Goal: Task Accomplishment & Management: Use online tool/utility

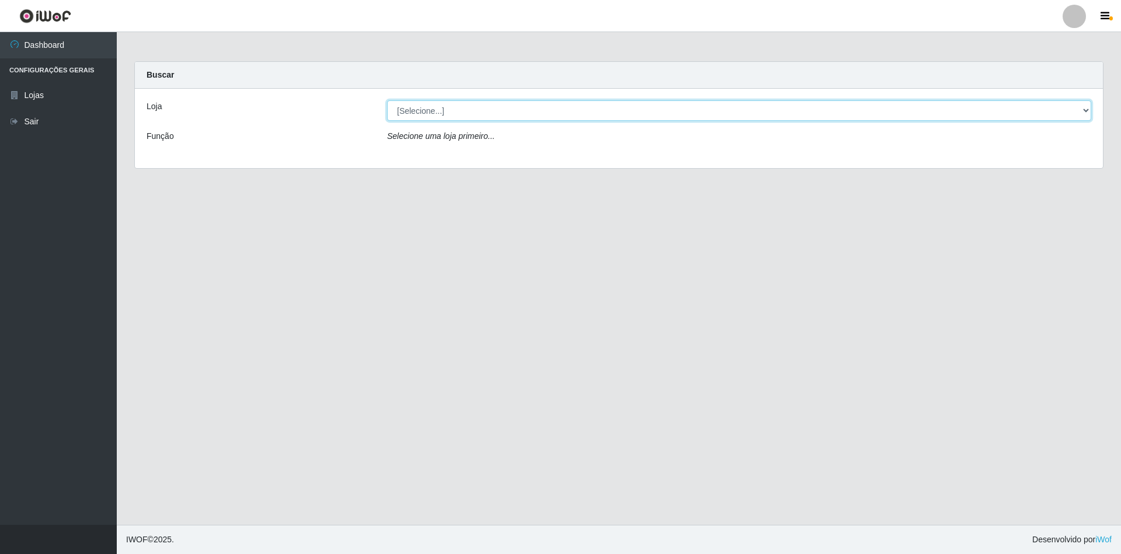
click at [433, 118] on select "[Selecione...] SuperShow - Asa Norte" at bounding box center [739, 110] width 704 height 20
select select "71"
click at [387, 100] on select "[Selecione...] SuperShow - Asa Norte" at bounding box center [739, 110] width 704 height 20
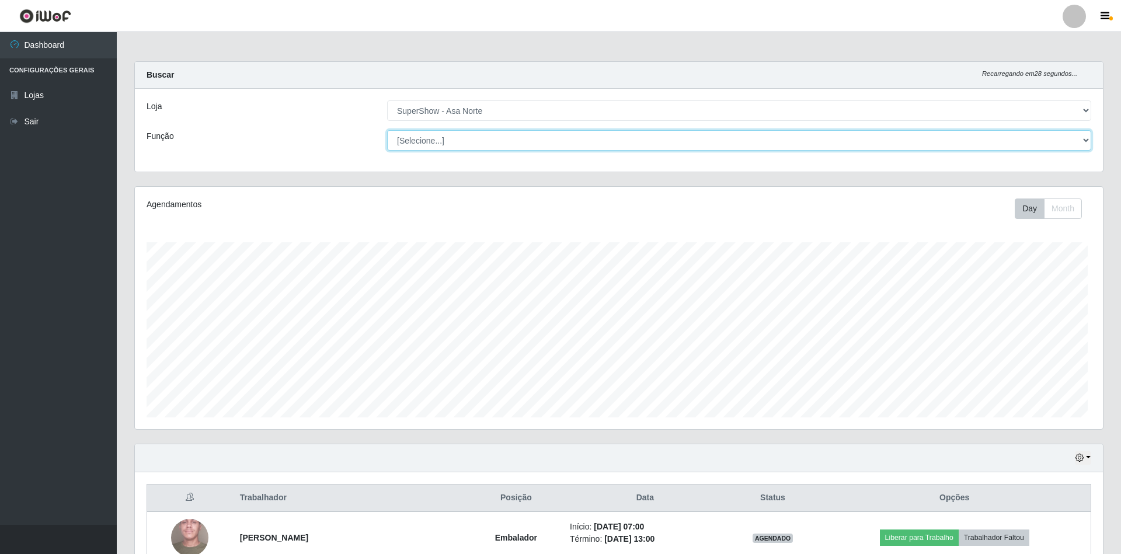
click at [451, 139] on select "[Selecione...] ASG ASG + ASG ++ Auxiliar de Depósito Auxiliar de Depósito + Aux…" at bounding box center [739, 140] width 704 height 20
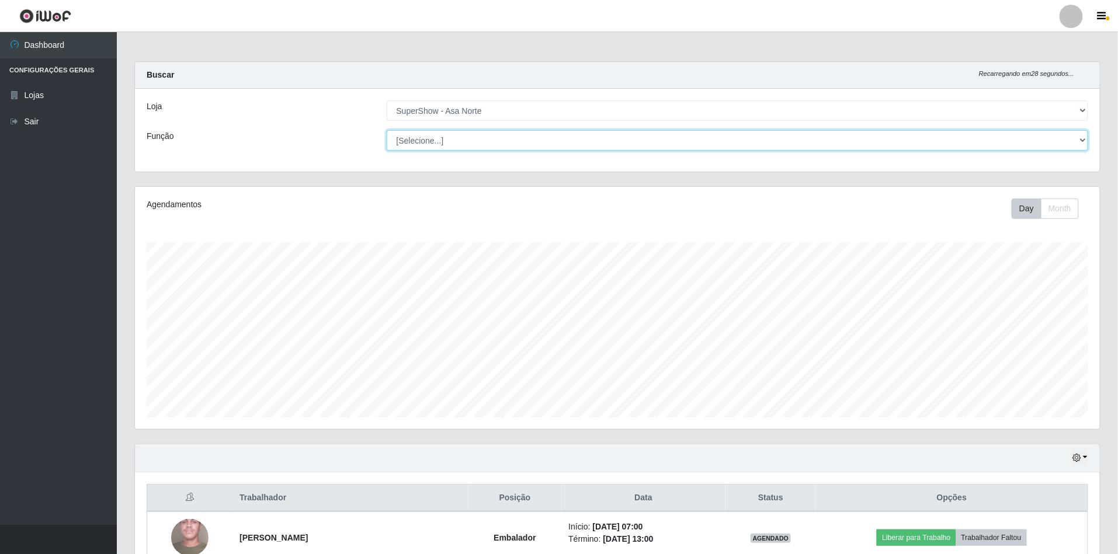
scroll to position [243, 965]
click at [451, 139] on select "[Selecione...] ASG ASG + ASG ++ Auxiliar de Depósito Auxiliar de Depósito + Aux…" at bounding box center [738, 140] width 702 height 20
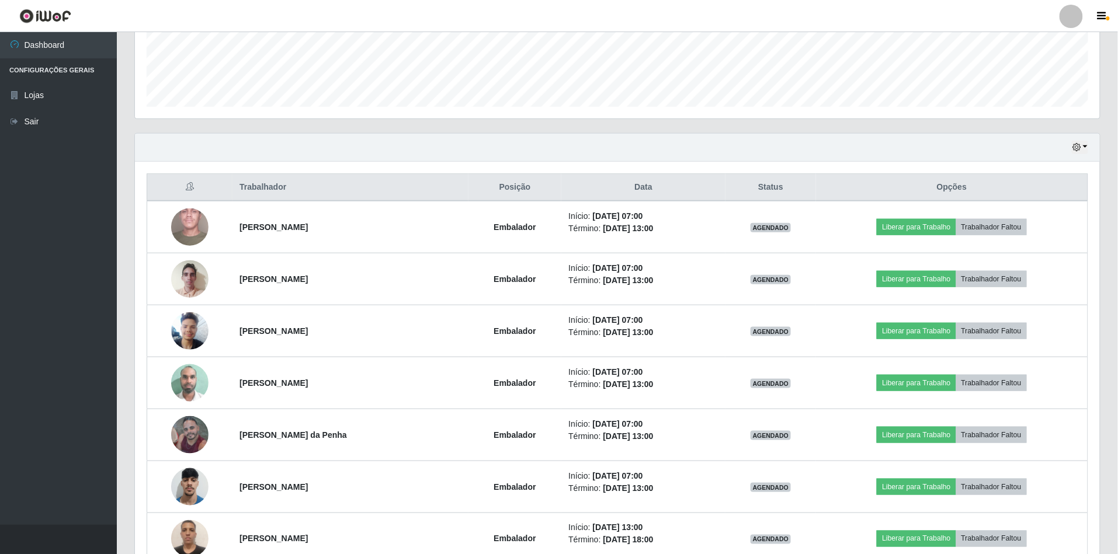
scroll to position [389, 0]
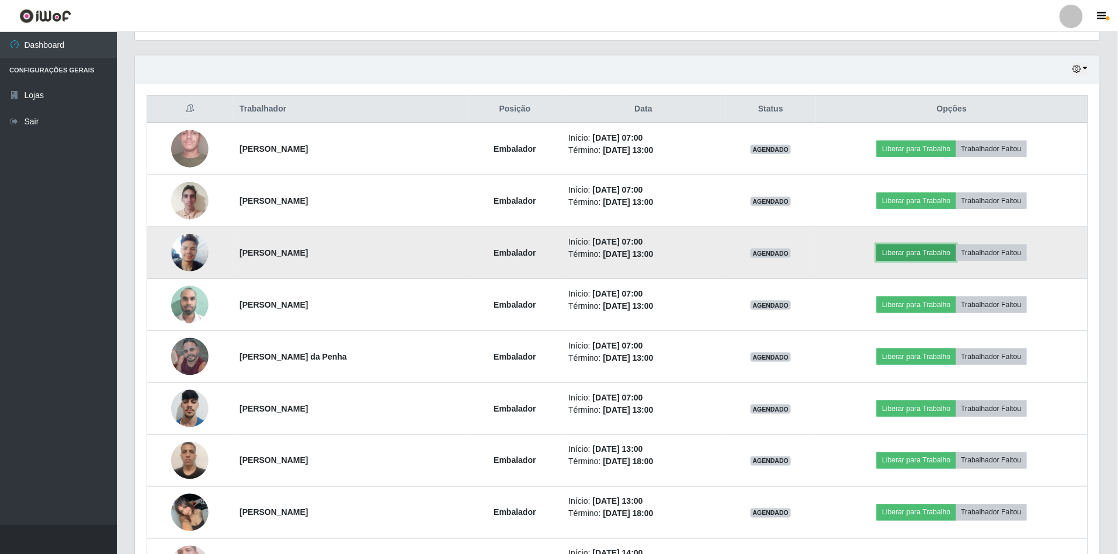
click at [910, 250] on button "Liberar para Trabalho" at bounding box center [915, 253] width 79 height 16
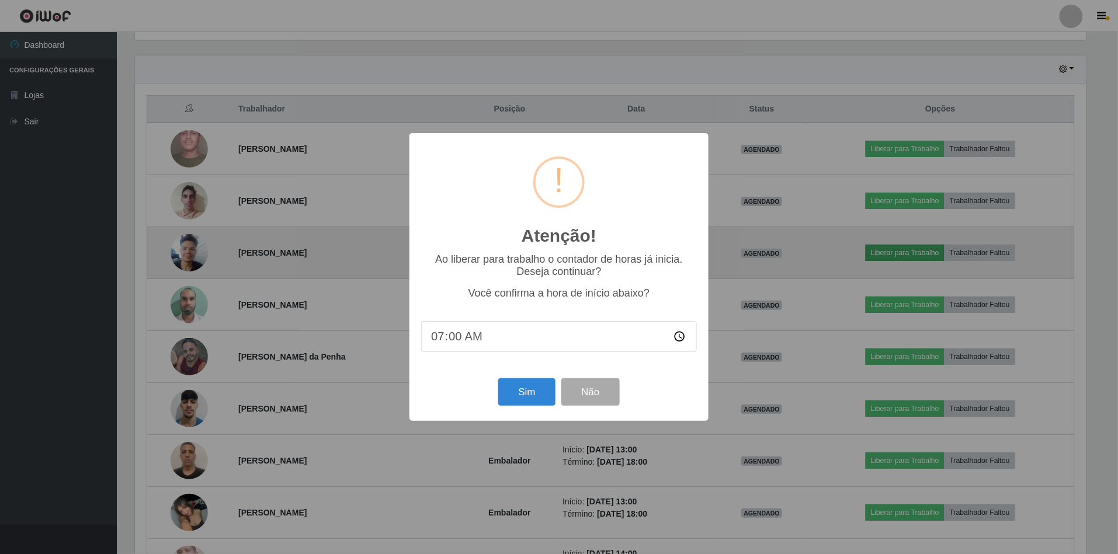
scroll to position [243, 954]
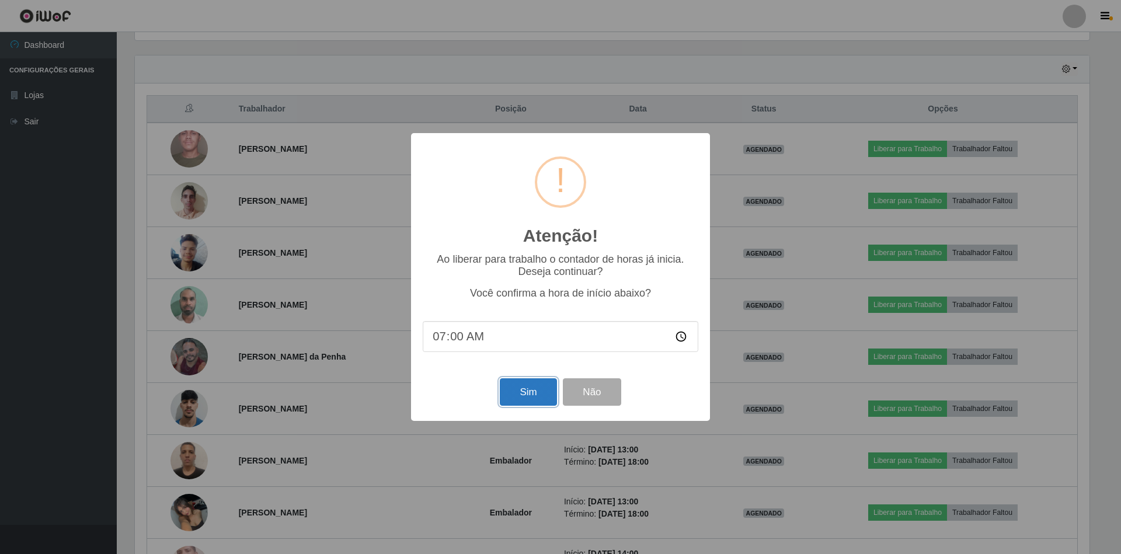
click at [529, 401] on button "Sim" at bounding box center [528, 391] width 57 height 27
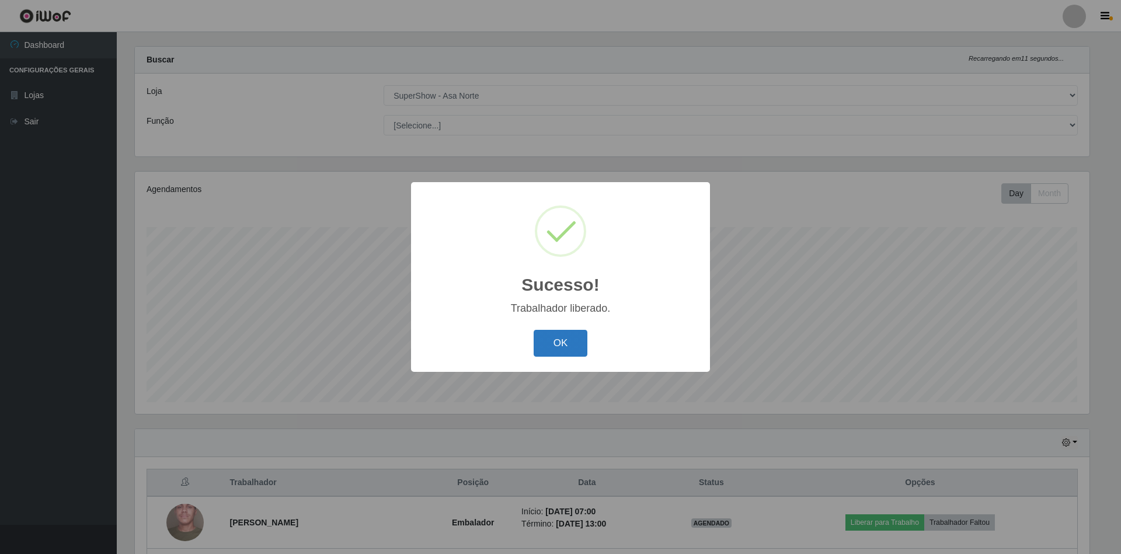
click at [571, 351] on button "OK" at bounding box center [561, 343] width 54 height 27
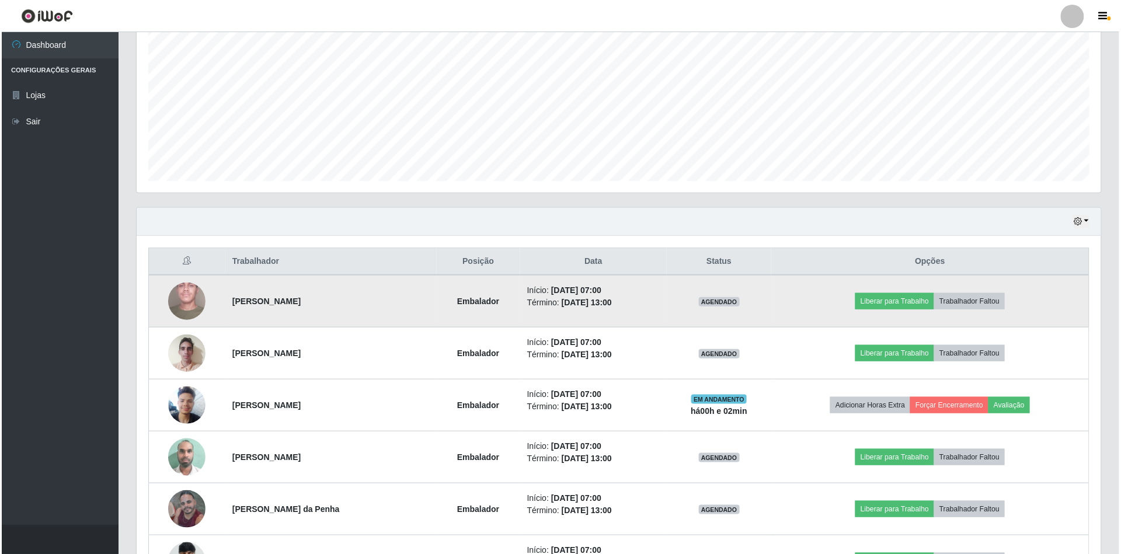
scroll to position [327, 0]
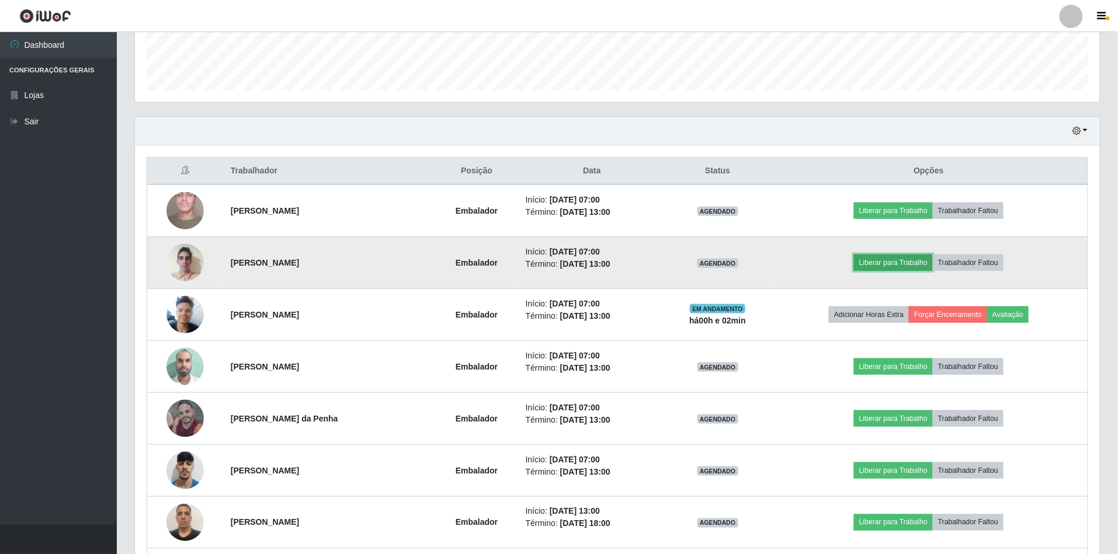
click at [888, 267] on button "Liberar para Trabalho" at bounding box center [893, 263] width 79 height 16
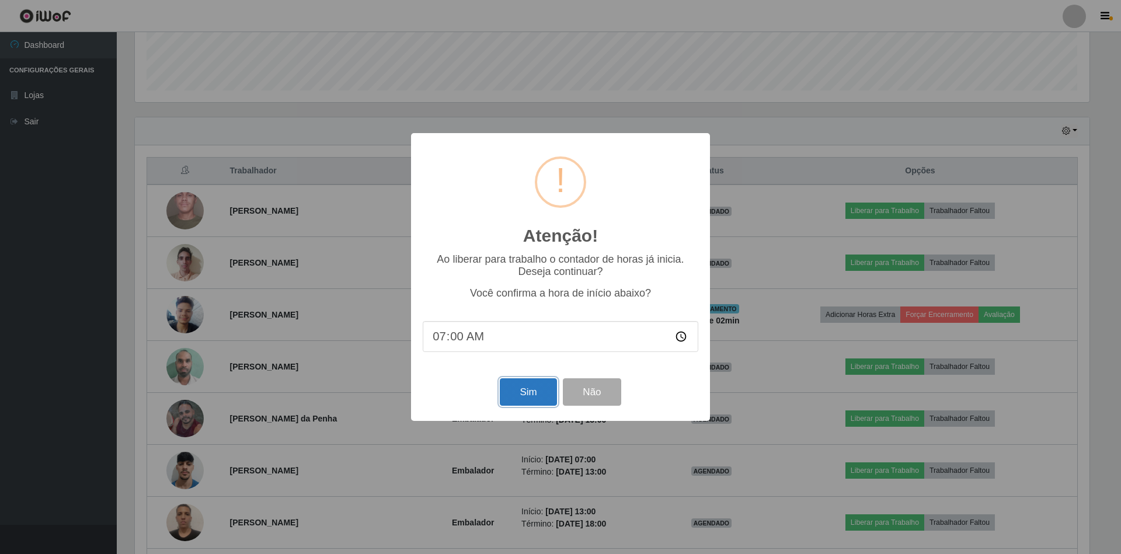
click at [523, 402] on button "Sim" at bounding box center [528, 391] width 57 height 27
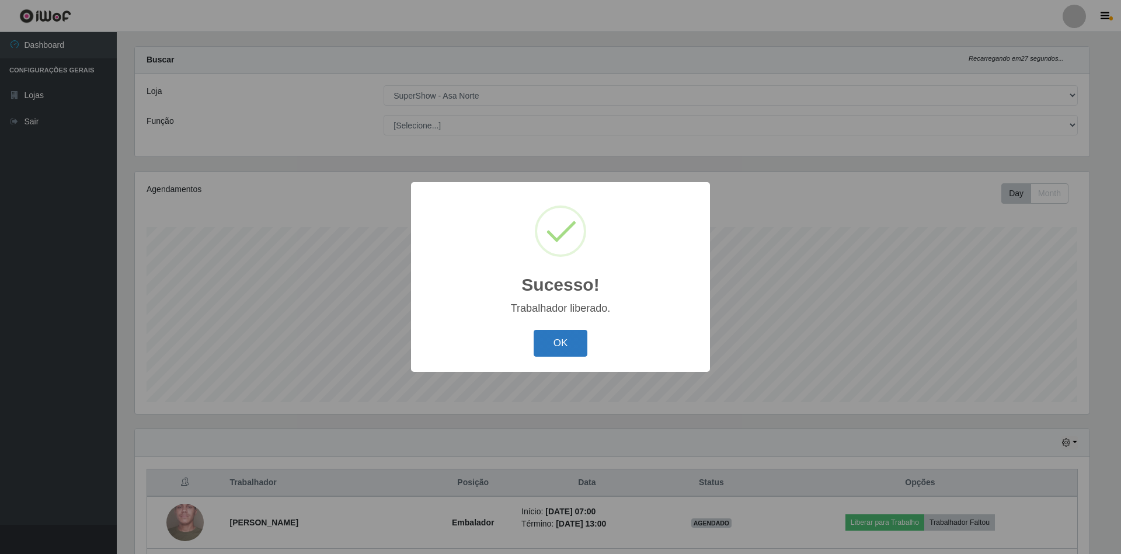
click at [577, 349] on button "OK" at bounding box center [561, 343] width 54 height 27
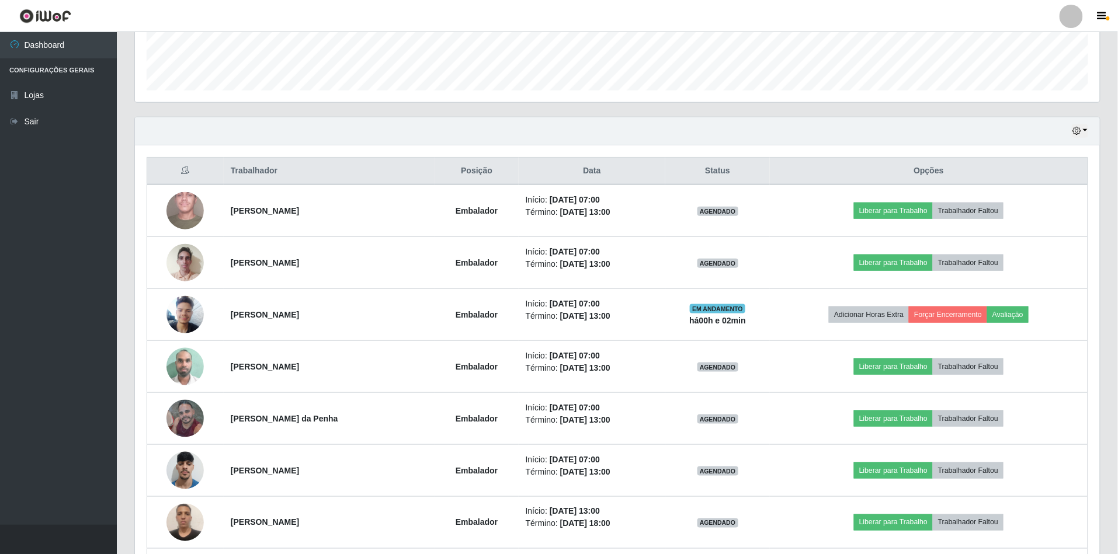
scroll to position [405, 0]
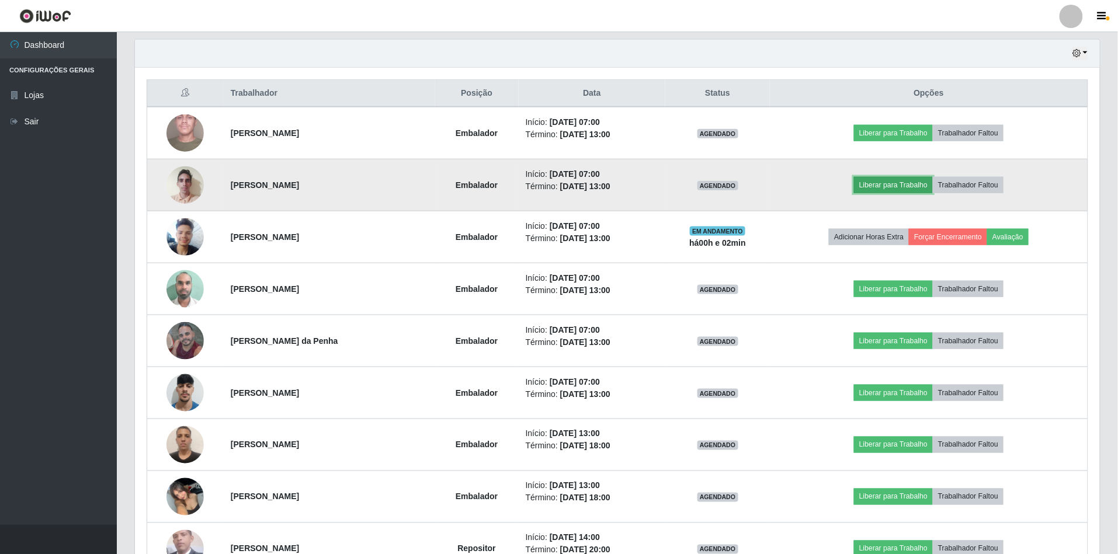
click at [898, 192] on button "Liberar para Trabalho" at bounding box center [893, 185] width 79 height 16
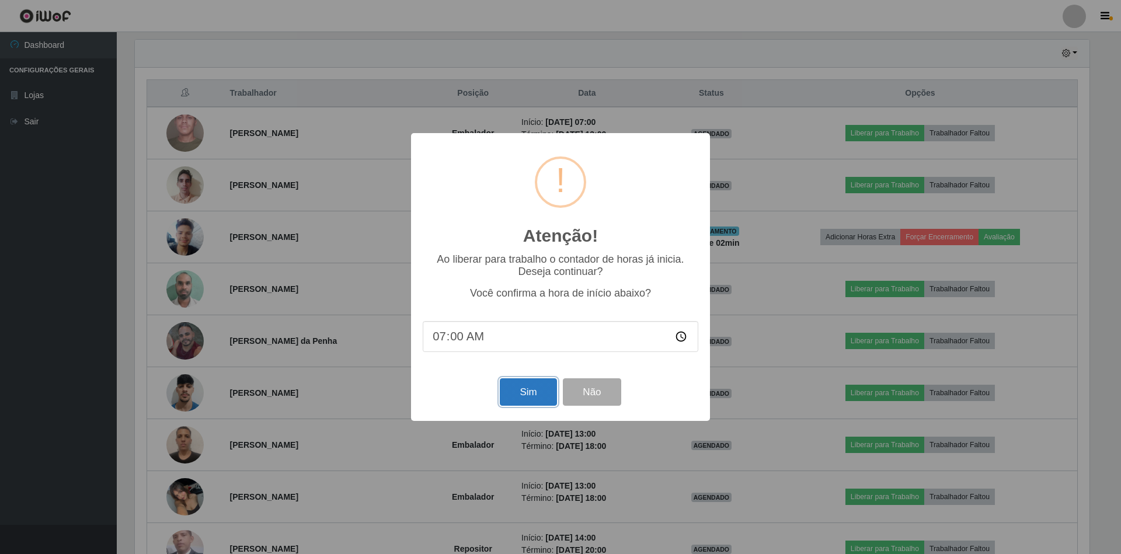
click at [527, 395] on button "Sim" at bounding box center [528, 391] width 57 height 27
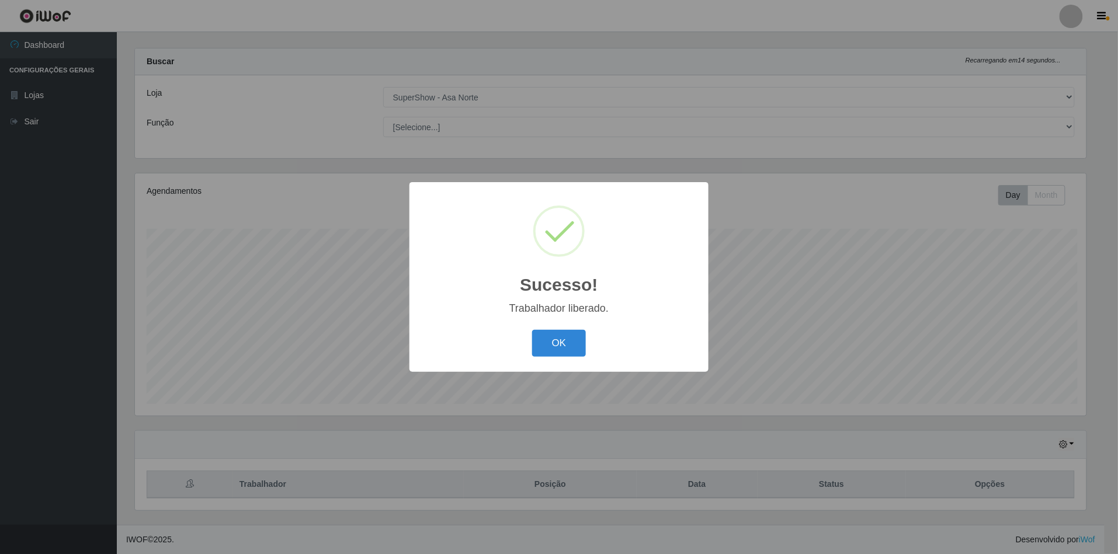
scroll to position [0, 0]
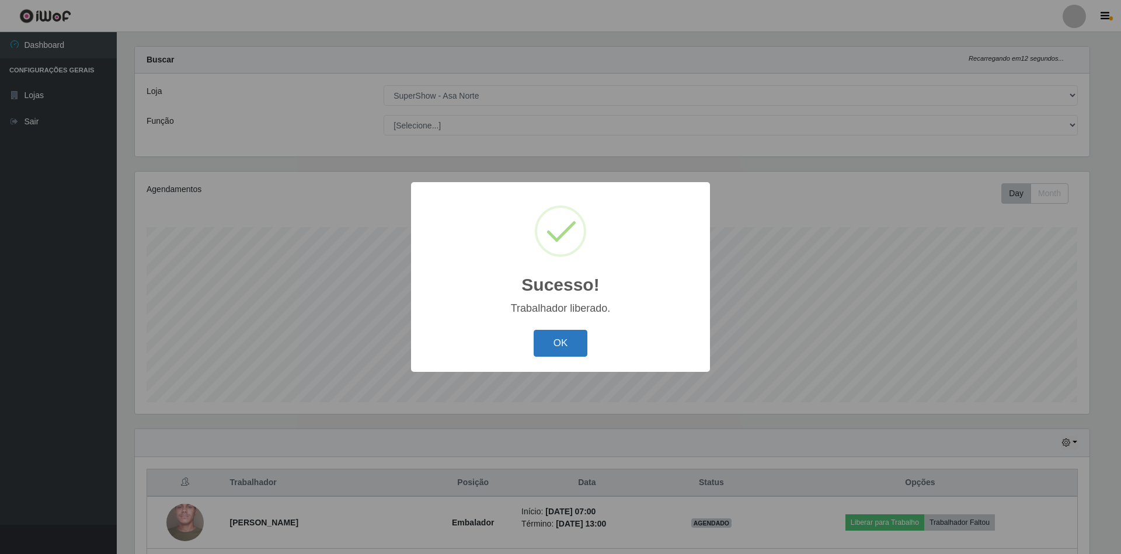
click at [563, 346] on button "OK" at bounding box center [561, 343] width 54 height 27
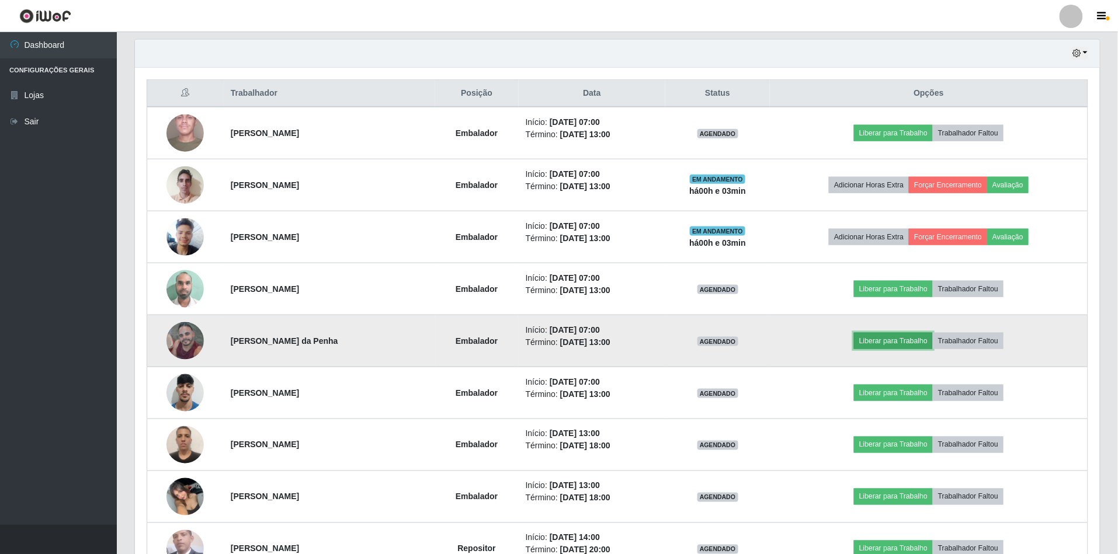
click at [884, 346] on button "Liberar para Trabalho" at bounding box center [893, 341] width 79 height 16
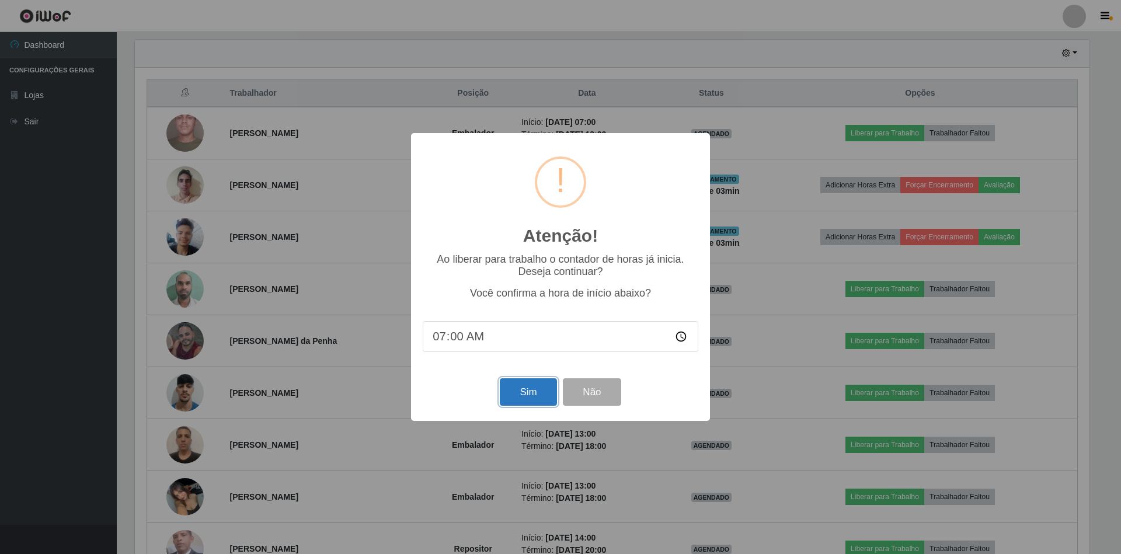
click at [521, 396] on button "Sim" at bounding box center [528, 391] width 57 height 27
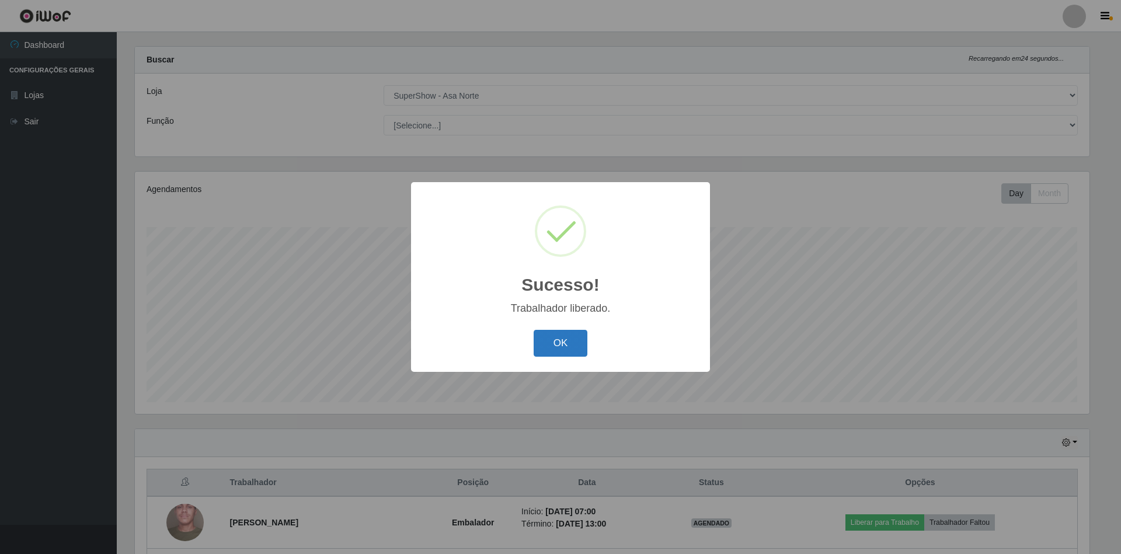
click at [551, 346] on button "OK" at bounding box center [561, 343] width 54 height 27
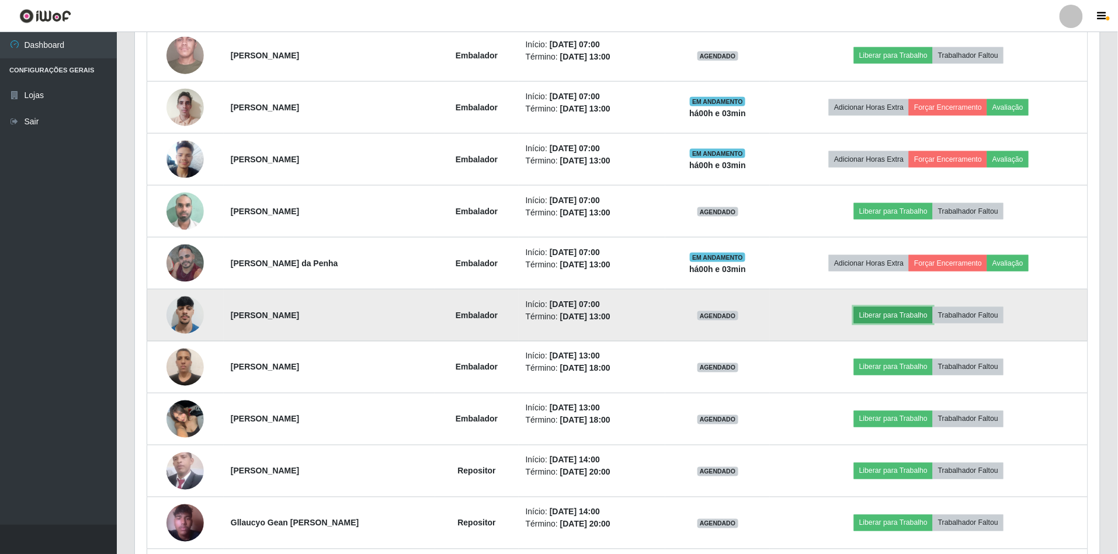
click at [885, 311] on button "Liberar para Trabalho" at bounding box center [893, 315] width 79 height 16
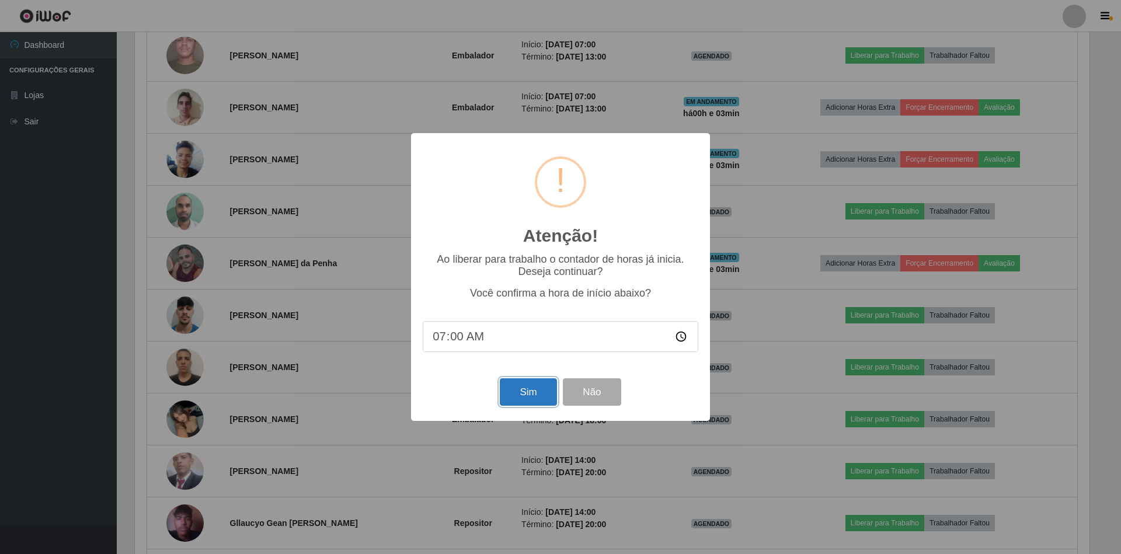
click at [538, 393] on button "Sim" at bounding box center [528, 391] width 57 height 27
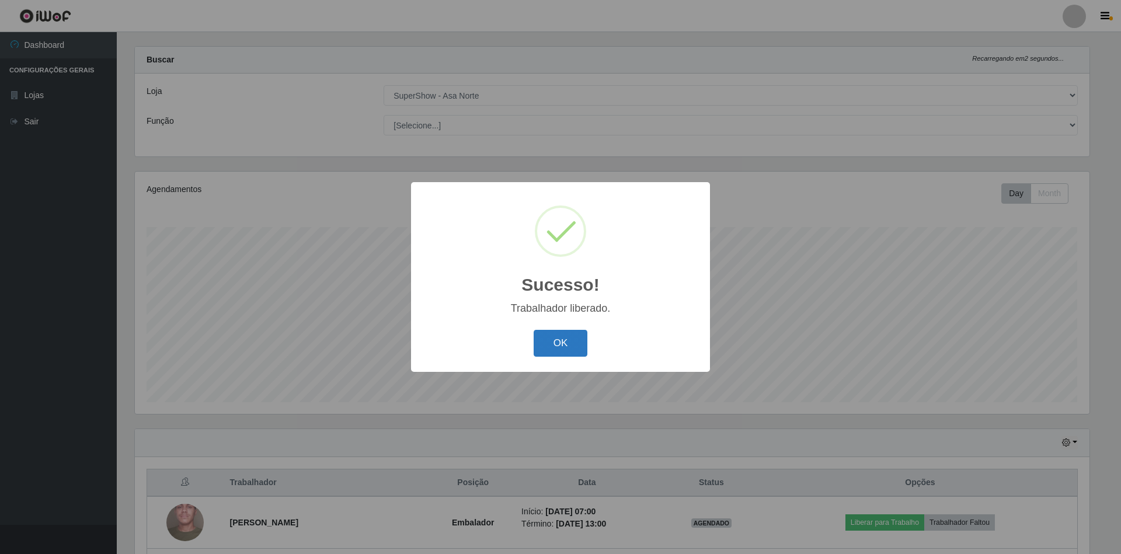
click at [571, 346] on button "OK" at bounding box center [561, 343] width 54 height 27
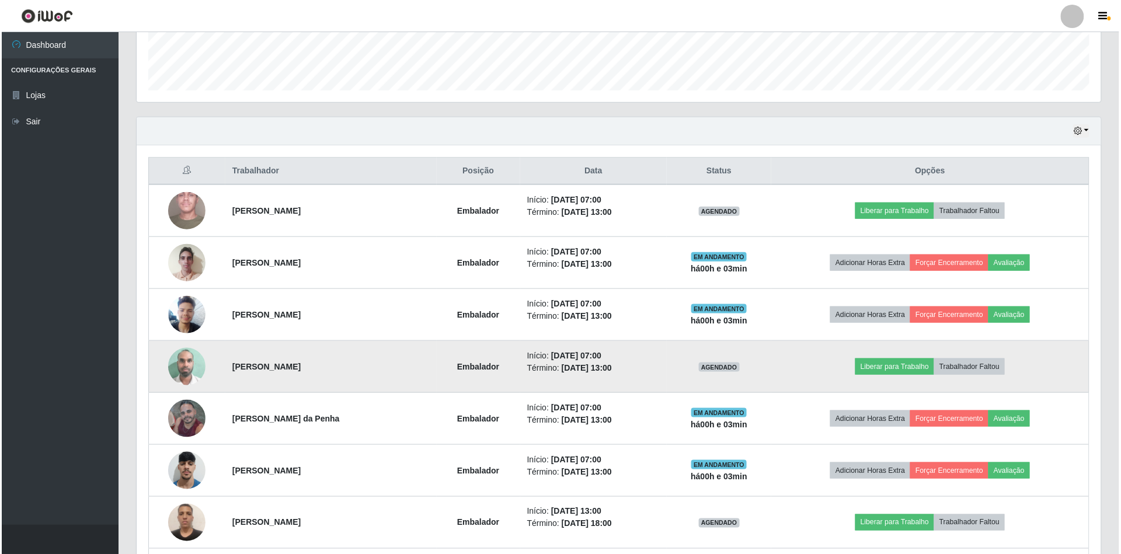
scroll to position [249, 0]
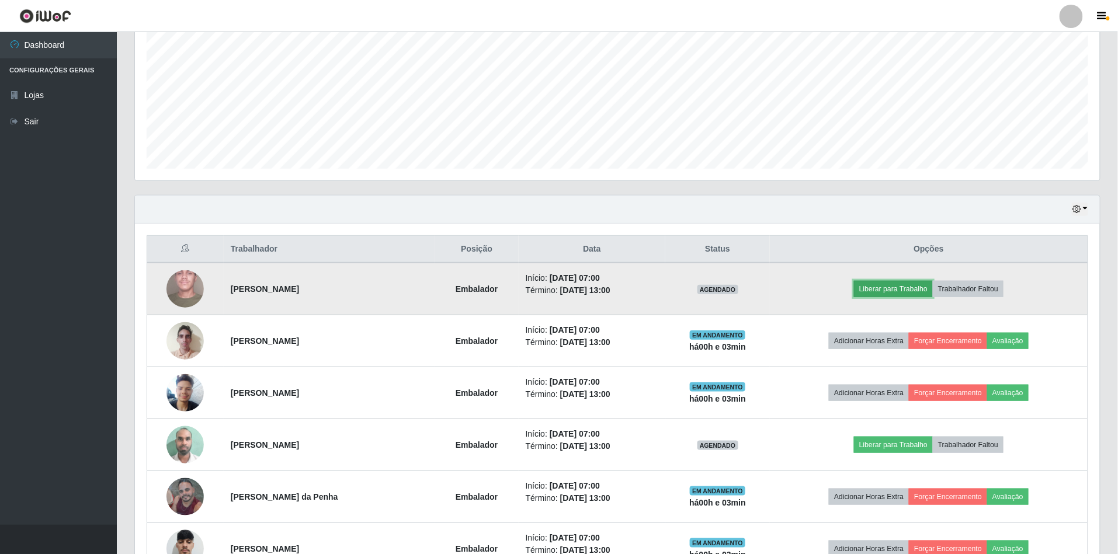
click at [898, 286] on button "Liberar para Trabalho" at bounding box center [893, 289] width 79 height 16
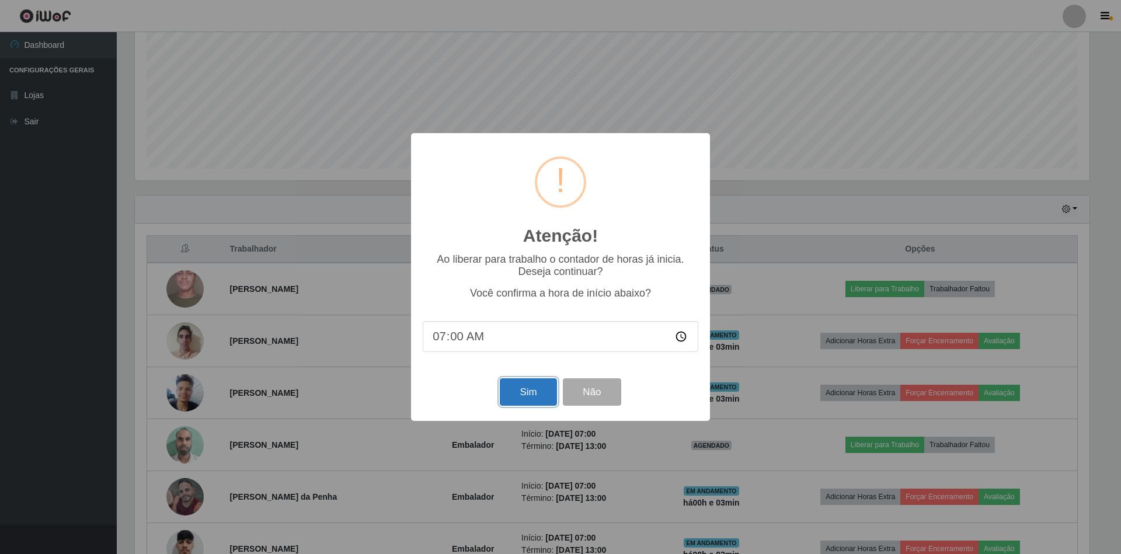
click at [528, 395] on button "Sim" at bounding box center [528, 391] width 57 height 27
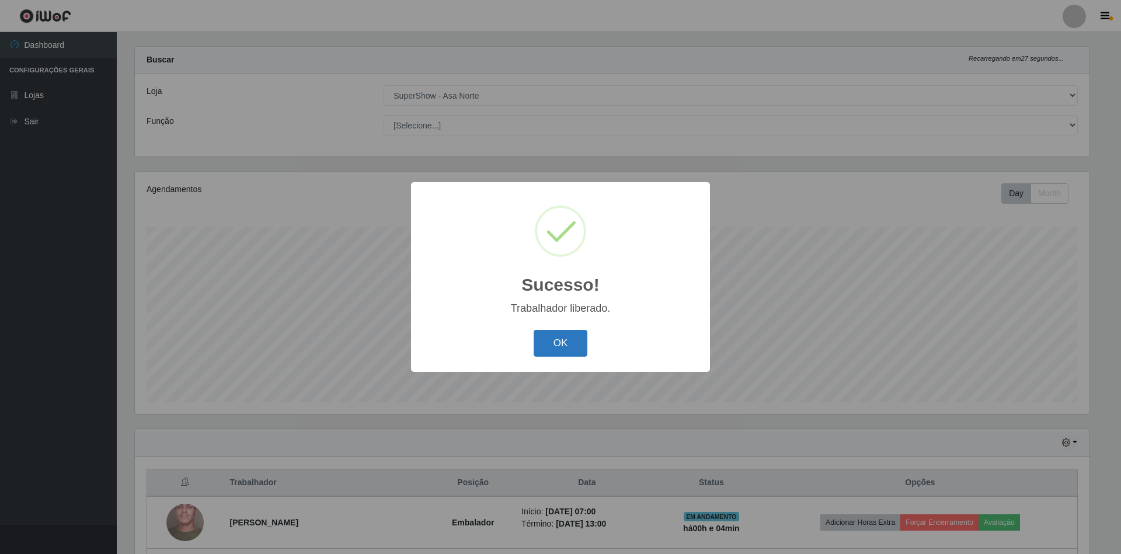
click at [566, 353] on button "OK" at bounding box center [561, 343] width 54 height 27
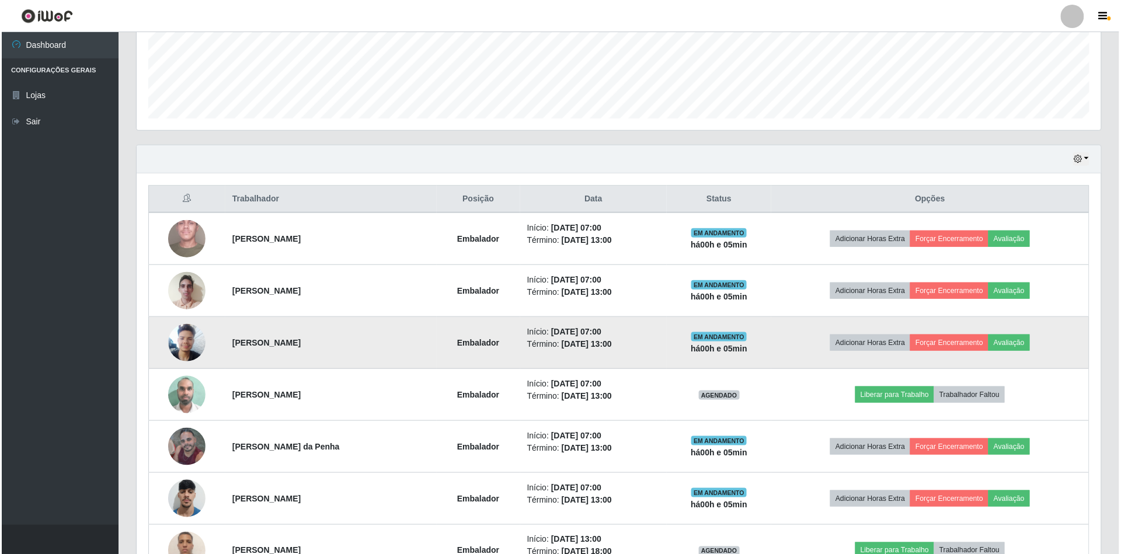
scroll to position [327, 0]
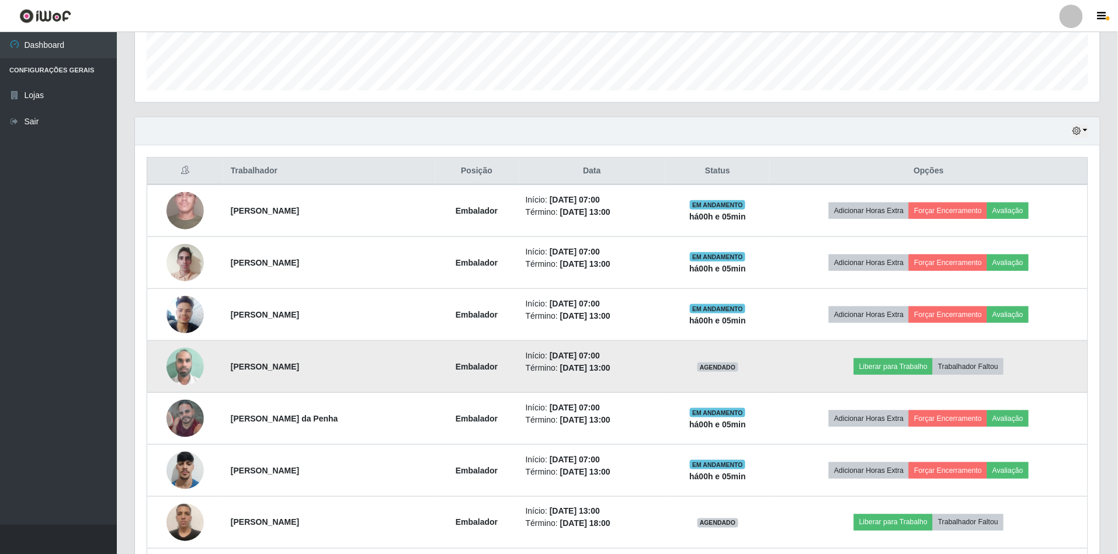
click at [185, 375] on img at bounding box center [184, 367] width 37 height 50
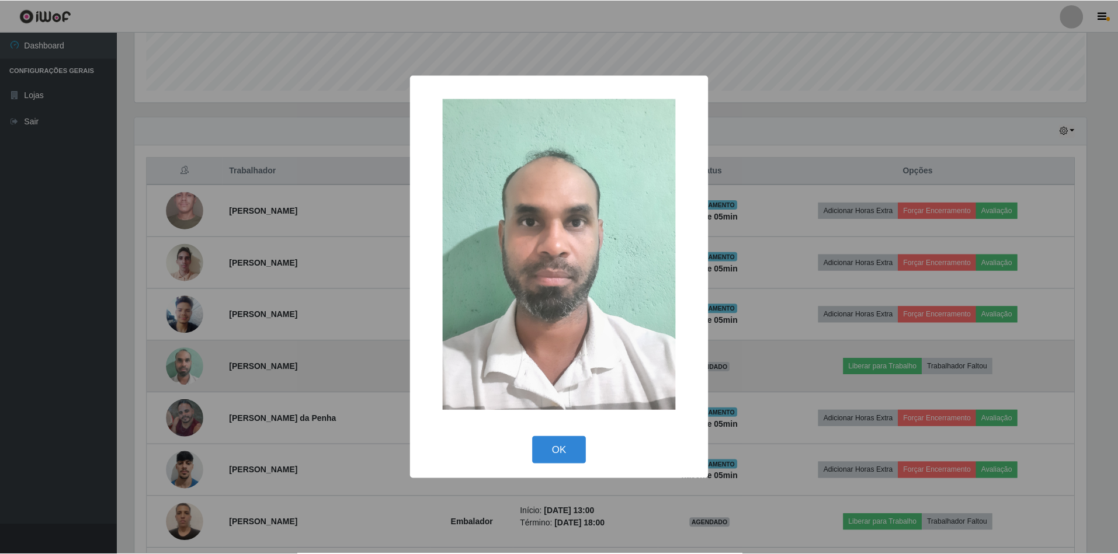
scroll to position [243, 954]
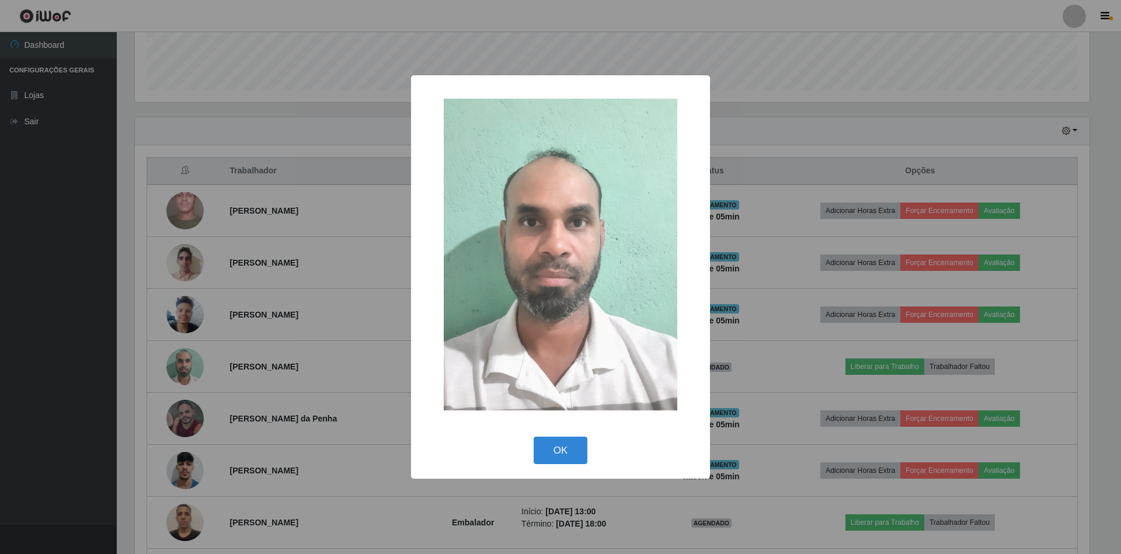
click at [534, 437] on button "OK" at bounding box center [561, 450] width 54 height 27
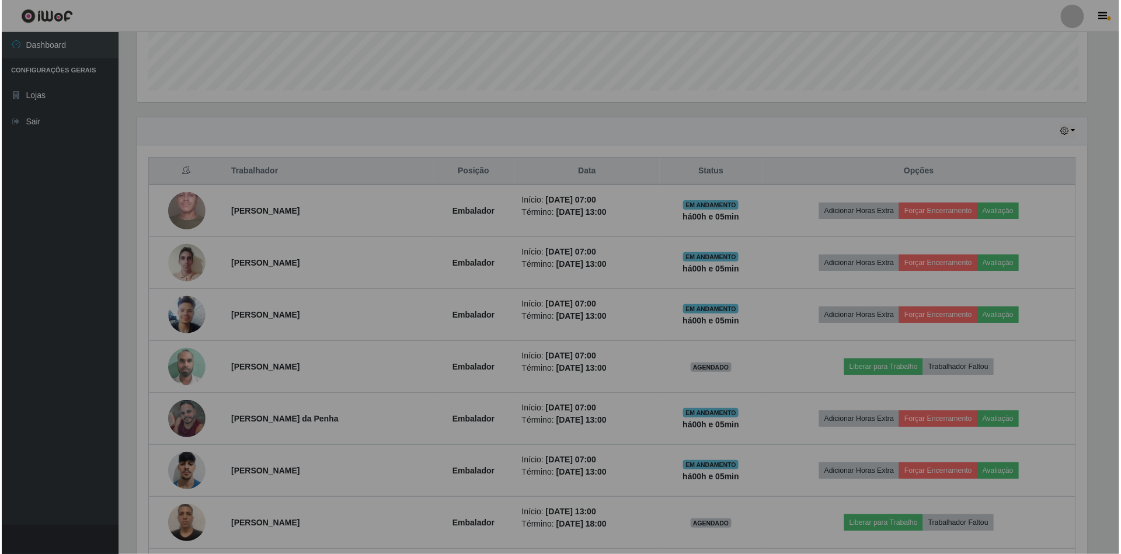
scroll to position [243, 965]
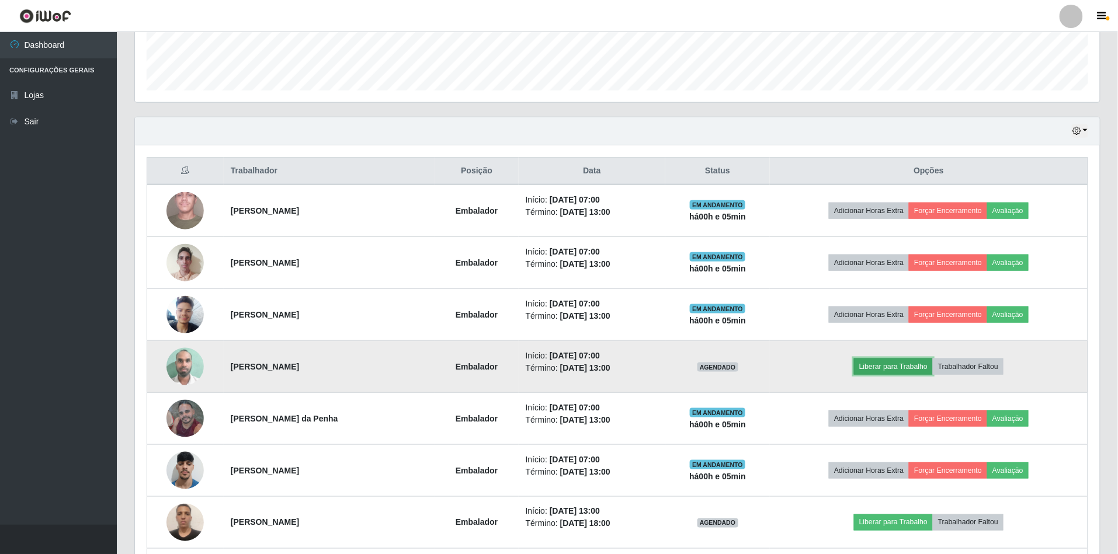
click at [875, 373] on button "Liberar para Trabalho" at bounding box center [893, 367] width 79 height 16
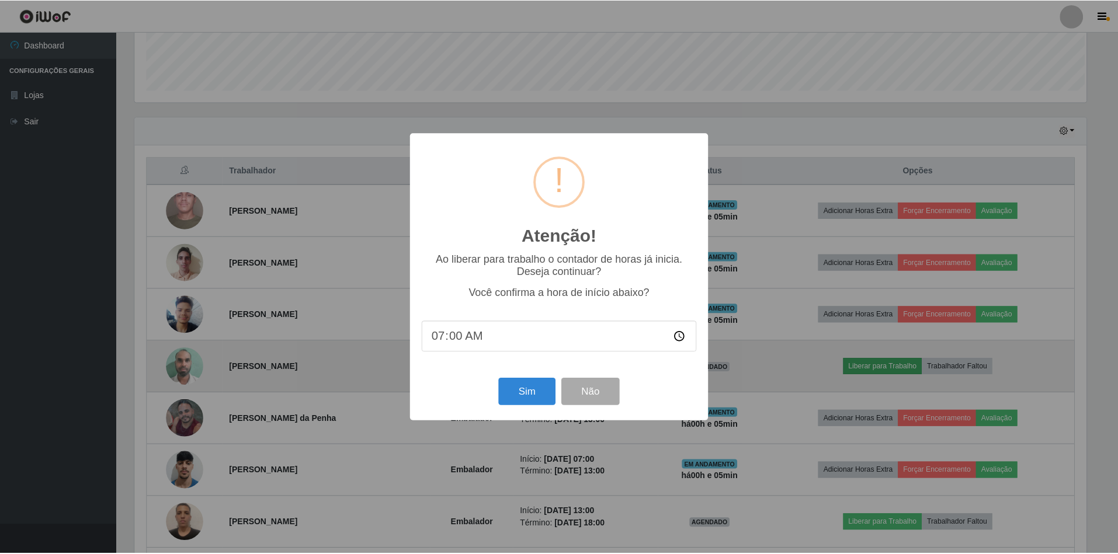
scroll to position [243, 954]
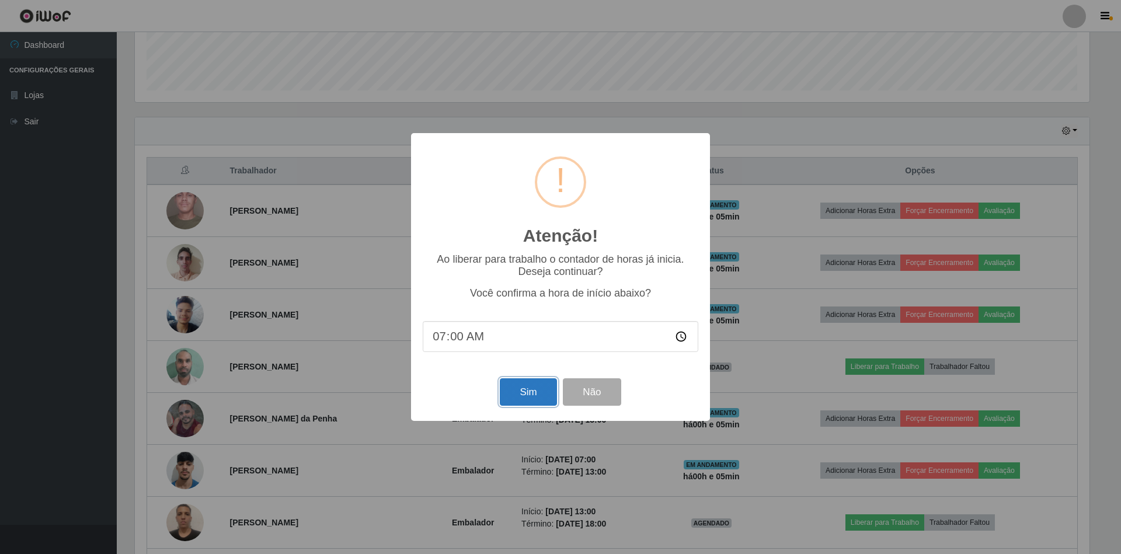
click at [512, 388] on button "Sim" at bounding box center [528, 391] width 57 height 27
